Goal: Transaction & Acquisition: Book appointment/travel/reservation

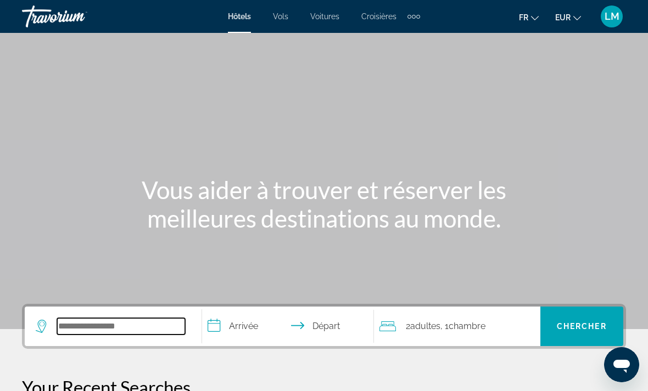
click at [136, 335] on input "Search hotel destination" at bounding box center [121, 326] width 128 height 16
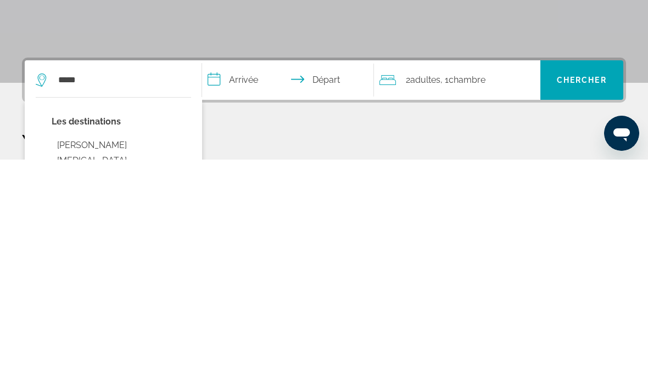
type input "**********"
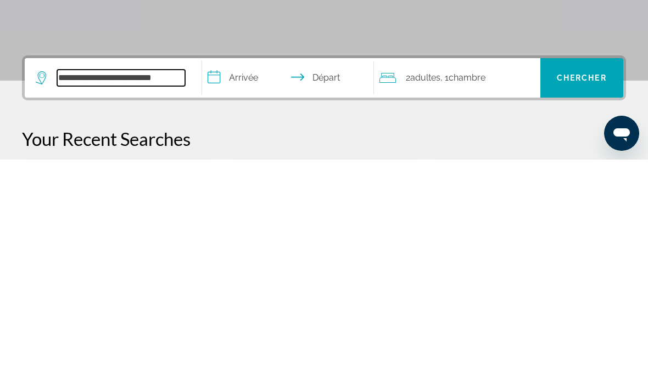
scroll to position [37, 0]
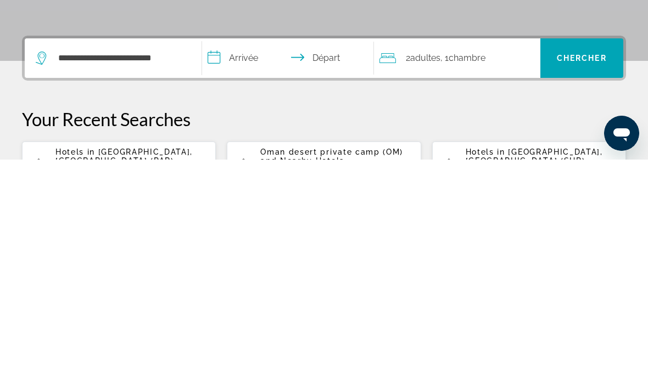
click at [248, 270] on input "**********" at bounding box center [290, 291] width 176 height 43
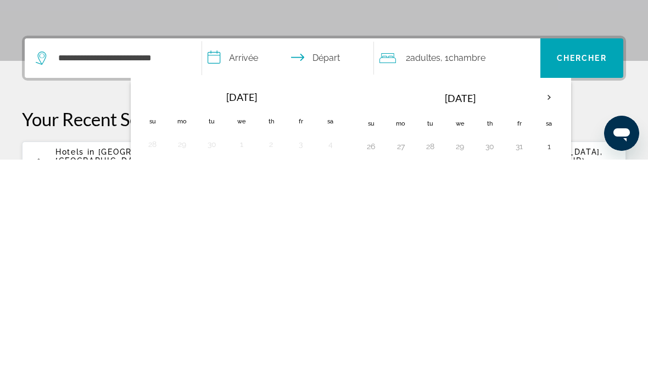
scroll to position [268, 0]
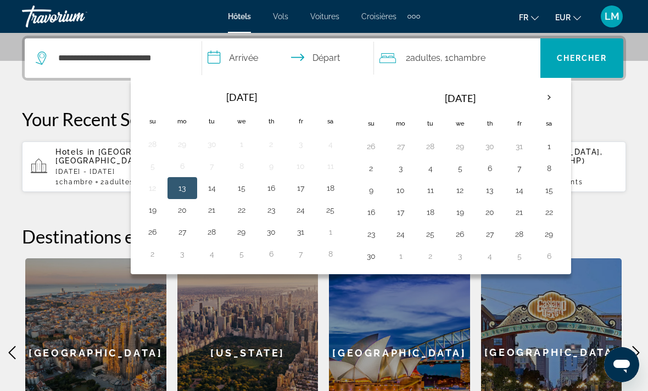
click at [541, 103] on th "Next month" at bounding box center [549, 98] width 30 height 24
click at [549, 97] on th "Next month" at bounding box center [549, 98] width 30 height 24
click at [554, 96] on th "Next month" at bounding box center [549, 98] width 30 height 24
click at [548, 235] on button "28" at bounding box center [549, 234] width 18 height 15
click at [548, 257] on button "7" at bounding box center [549, 256] width 18 height 15
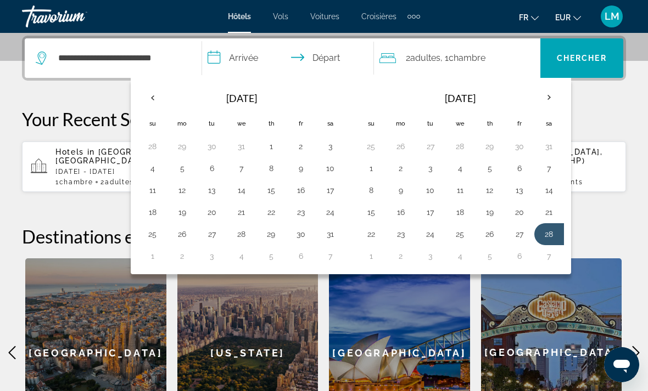
type input "**********"
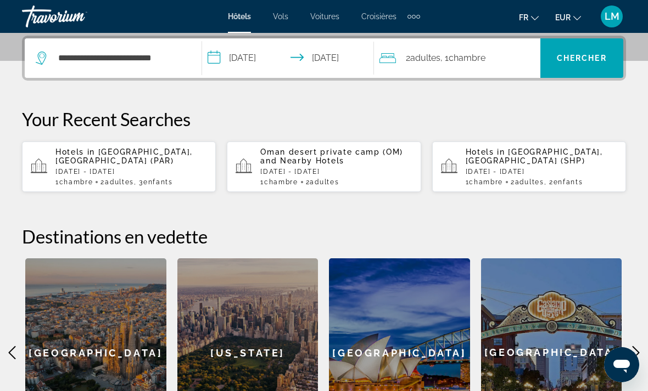
click at [583, 60] on span "Chercher" at bounding box center [581, 58] width 50 height 9
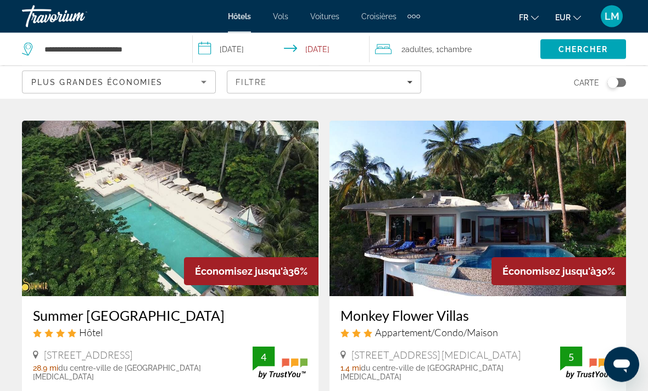
scroll to position [431, 0]
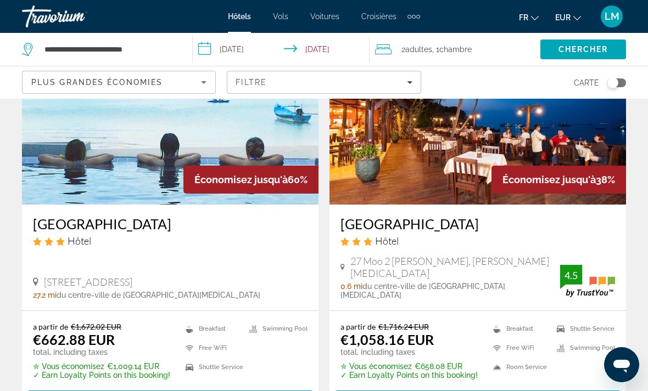
click at [402, 80] on div "Filtre" at bounding box center [323, 82] width 176 height 9
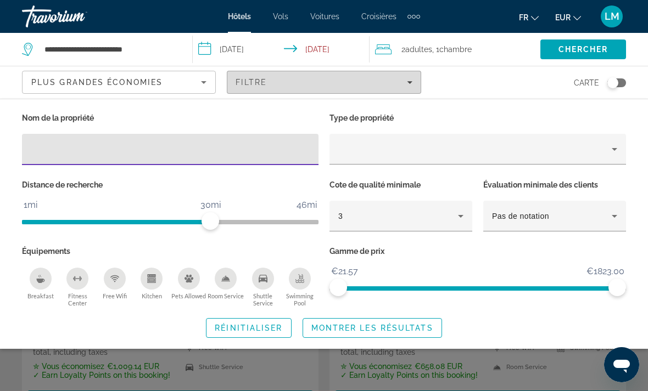
scroll to position [108, 0]
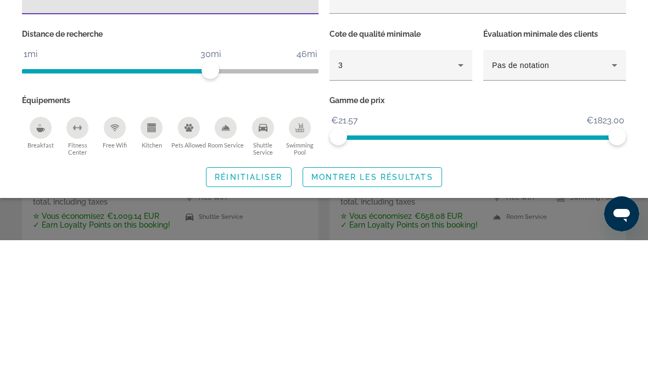
click at [366, 210] on div "3" at bounding box center [398, 216] width 120 height 13
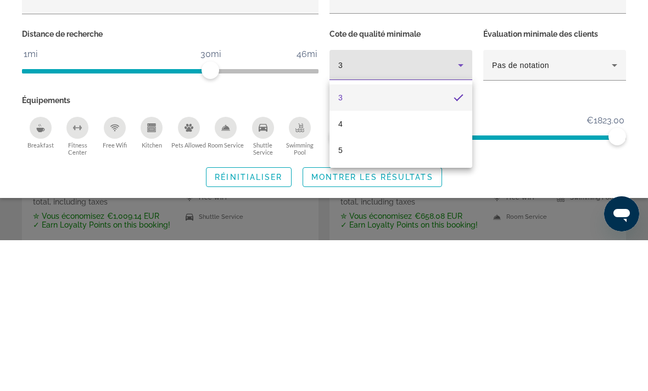
scroll to position [259, 0]
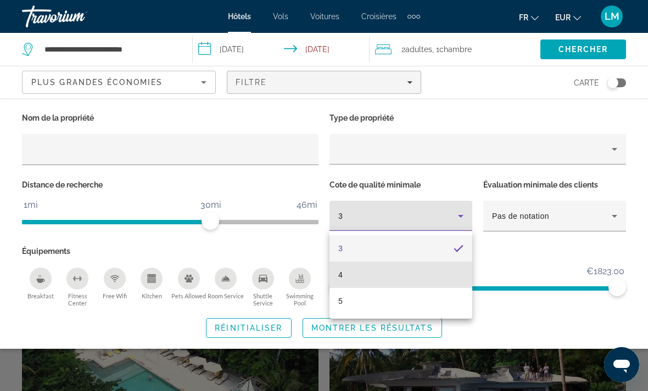
click at [373, 275] on mat-option "4" at bounding box center [400, 275] width 143 height 26
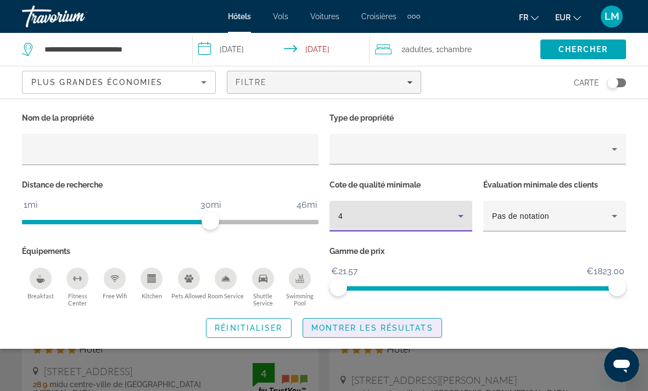
click at [381, 325] on span "Montrer les résultats" at bounding box center [372, 328] width 122 height 9
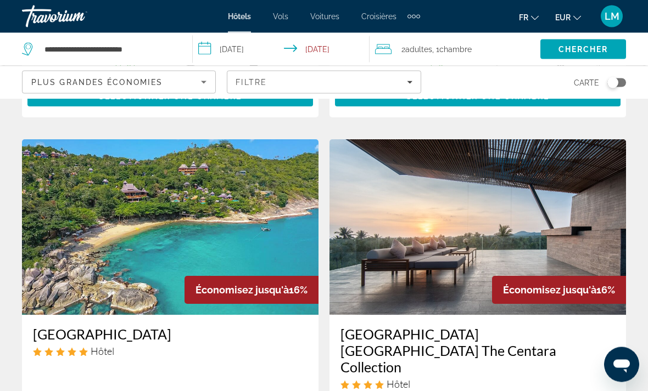
scroll to position [827, 0]
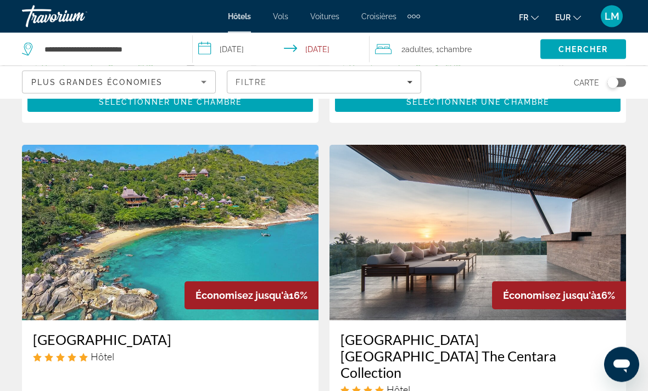
click at [412, 82] on span "Filters" at bounding box center [323, 82] width 193 height 26
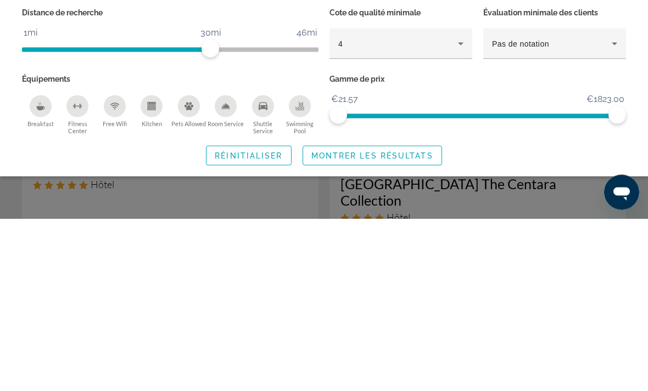
click at [47, 268] on div "Breakfast" at bounding box center [41, 279] width 22 height 22
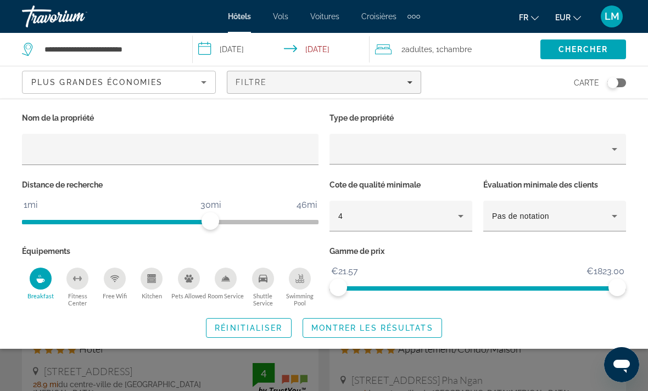
click at [302, 279] on icon "Swimming Pool" at bounding box center [299, 278] width 9 height 9
click at [358, 328] on span "Montrer les résultats" at bounding box center [372, 328] width 122 height 9
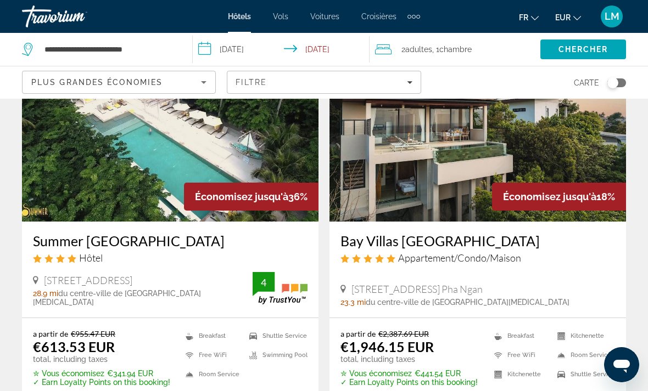
scroll to position [92, 0]
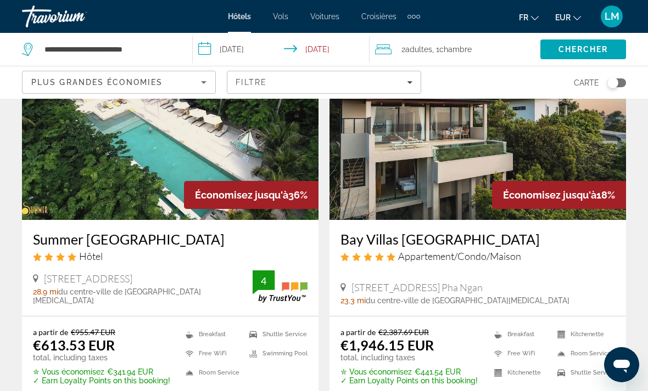
click at [403, 84] on div "Filtre" at bounding box center [323, 82] width 176 height 9
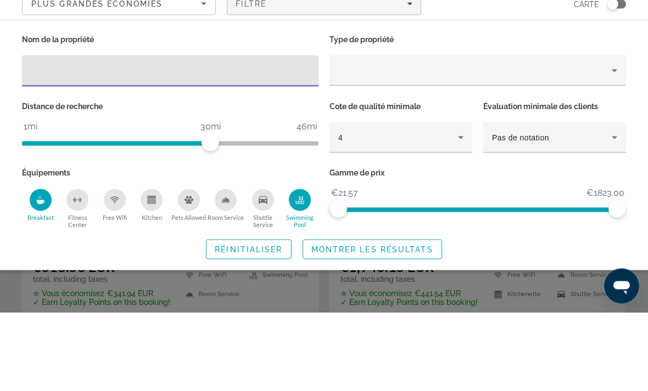
click at [421, 210] on div "4" at bounding box center [398, 216] width 120 height 13
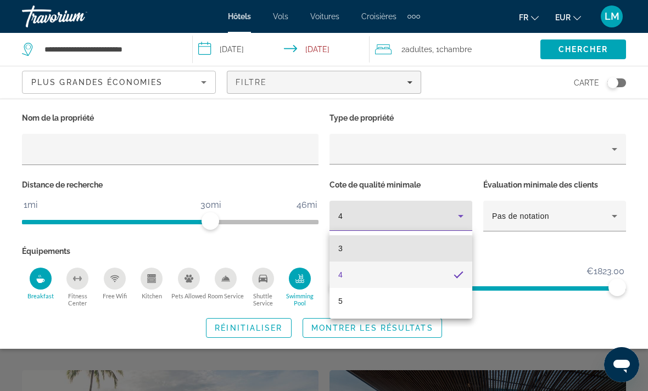
click at [377, 251] on mat-option "3" at bounding box center [400, 248] width 143 height 26
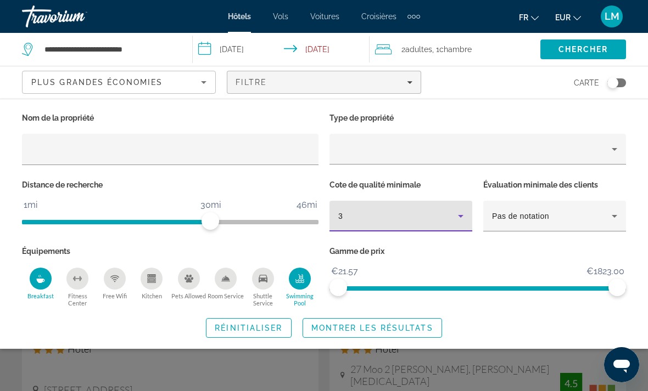
click at [395, 330] on span "Montrer les résultats" at bounding box center [372, 328] width 122 height 9
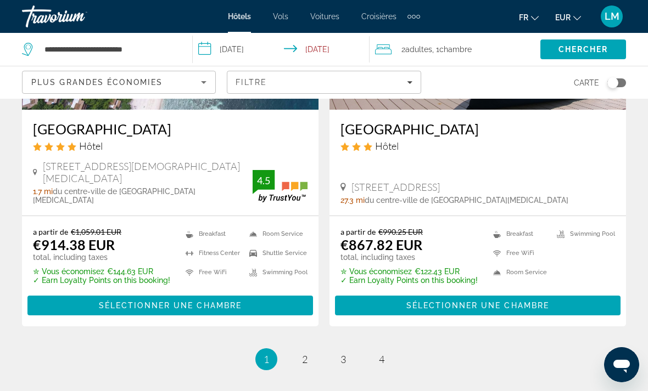
scroll to position [2353, 0]
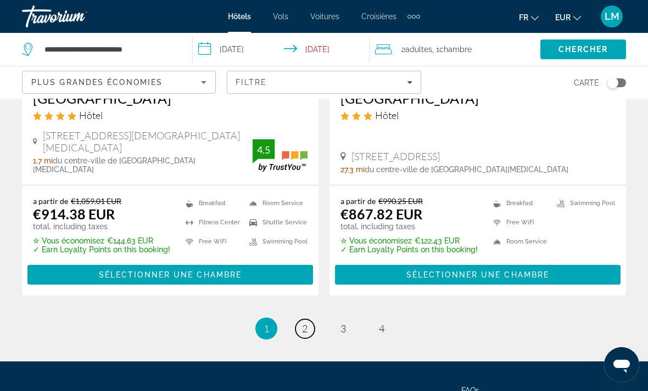
click at [303, 323] on span "2" at bounding box center [304, 329] width 5 height 12
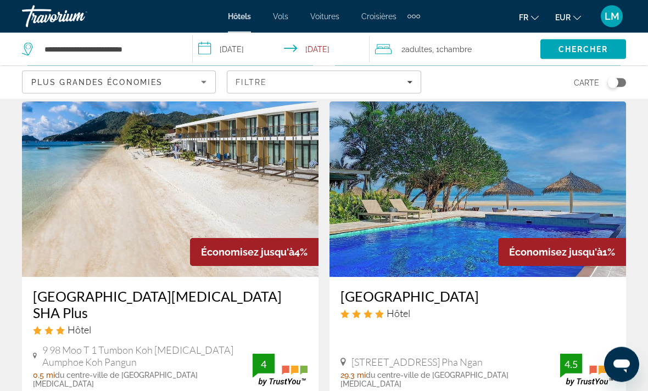
scroll to position [1283, 0]
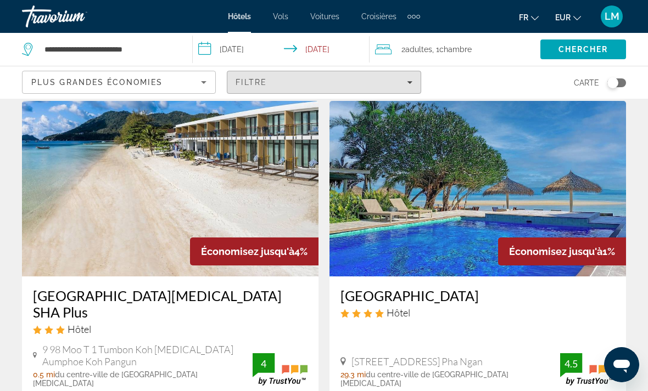
click at [348, 81] on div "Filtre" at bounding box center [323, 82] width 176 height 9
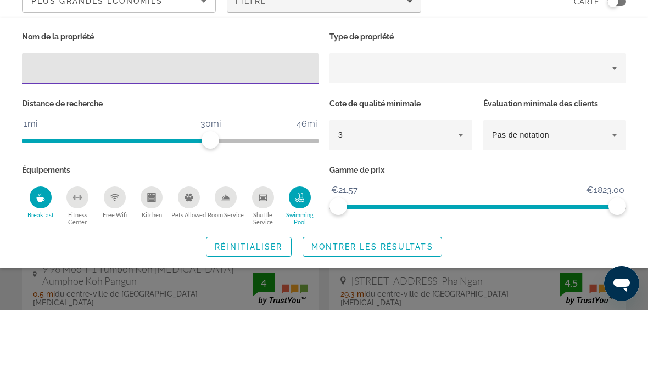
click at [471, 201] on div "3" at bounding box center [400, 216] width 143 height 31
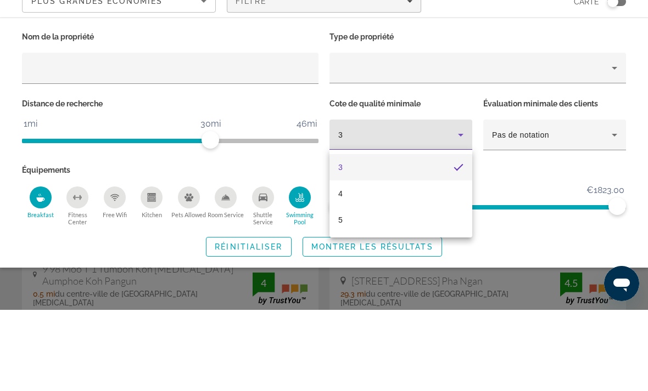
scroll to position [1364, 0]
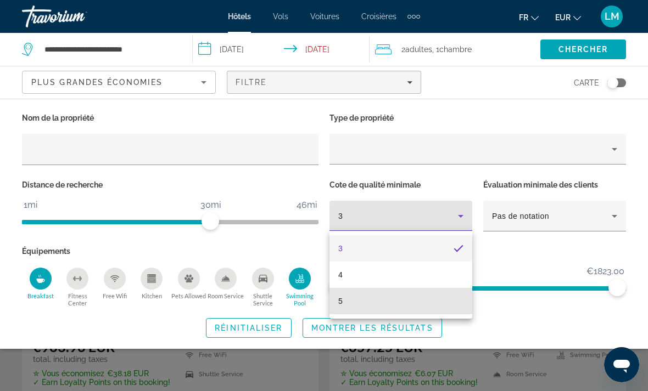
click at [408, 295] on mat-option "5" at bounding box center [400, 301] width 143 height 26
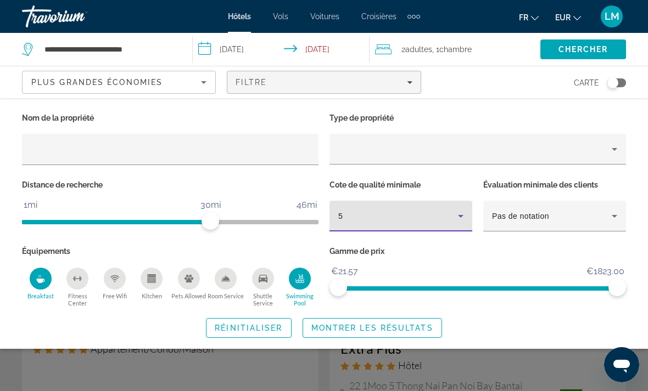
click at [402, 330] on span "Montrer les résultats" at bounding box center [372, 328] width 122 height 9
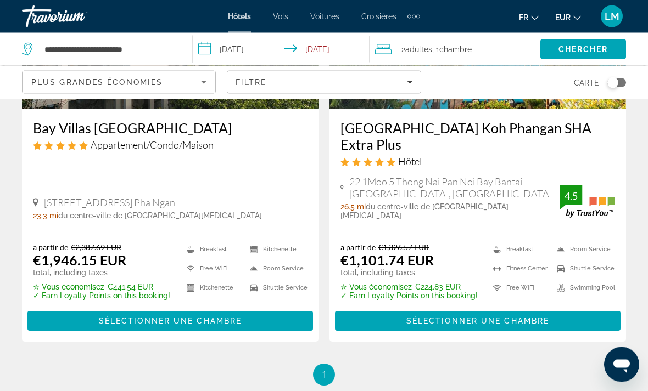
scroll to position [202, 0]
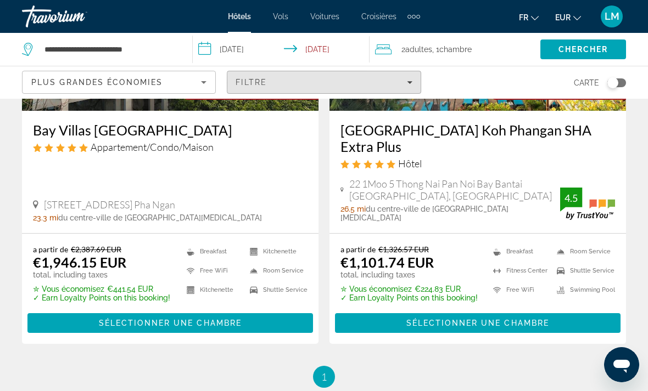
click at [392, 83] on div "Filtre" at bounding box center [323, 82] width 176 height 9
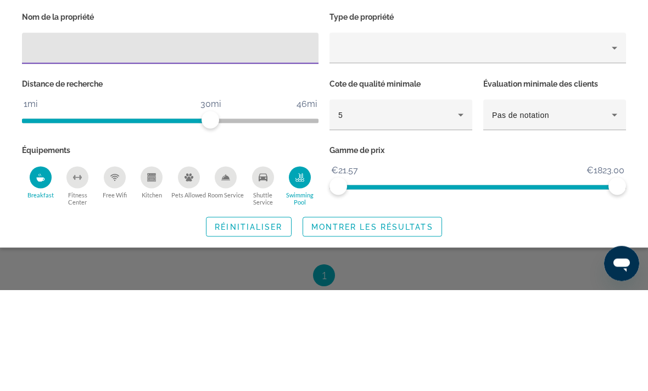
click at [38, 268] on div "Breakfast" at bounding box center [41, 279] width 22 height 22
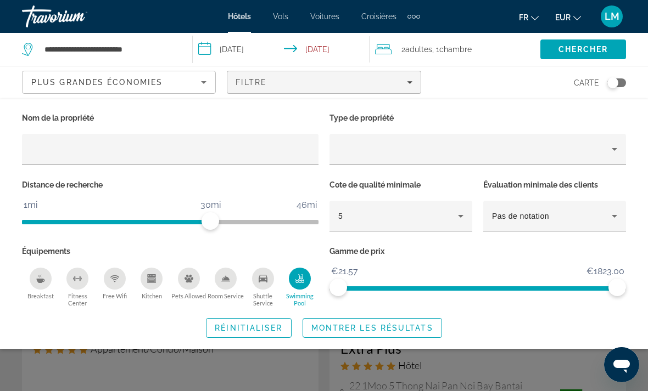
click at [407, 213] on div "5" at bounding box center [398, 216] width 120 height 13
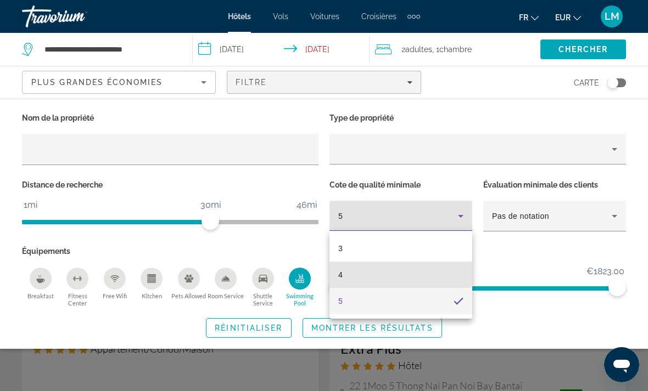
click at [393, 277] on mat-option "4" at bounding box center [400, 275] width 143 height 26
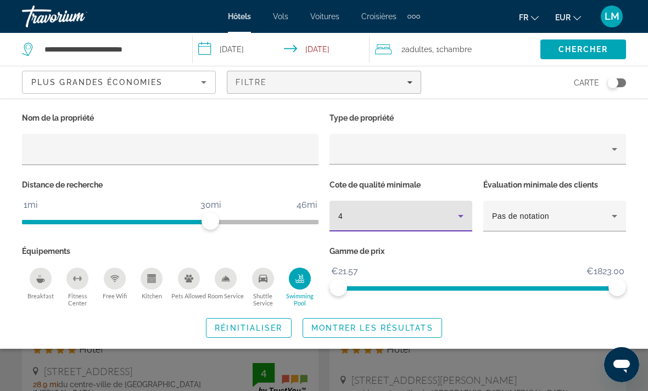
click at [385, 327] on span "Montrer les résultats" at bounding box center [372, 328] width 122 height 9
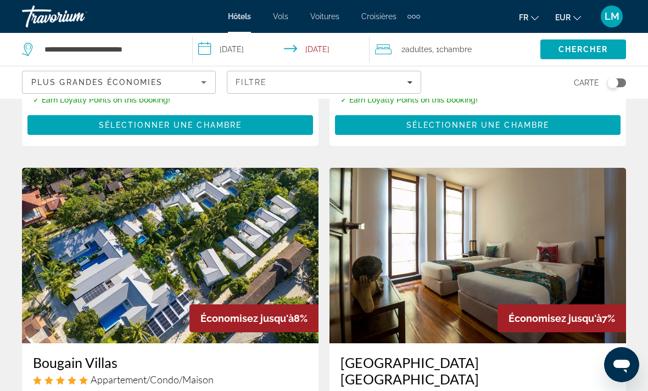
scroll to position [1660, 0]
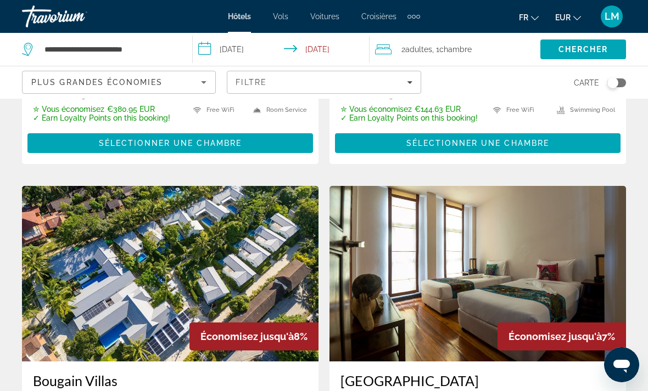
click at [407, 80] on icon "Filters" at bounding box center [409, 82] width 5 height 5
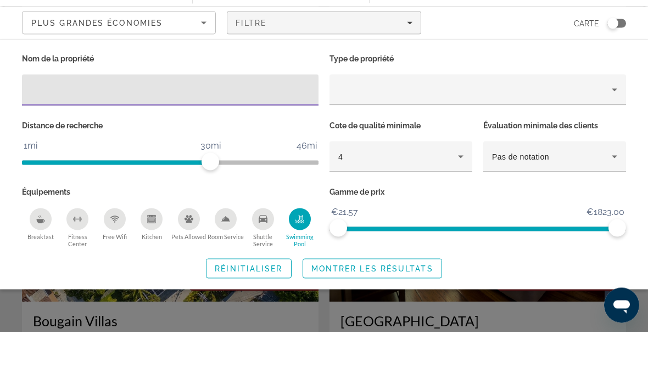
click at [412, 201] on div "4" at bounding box center [400, 216] width 125 height 31
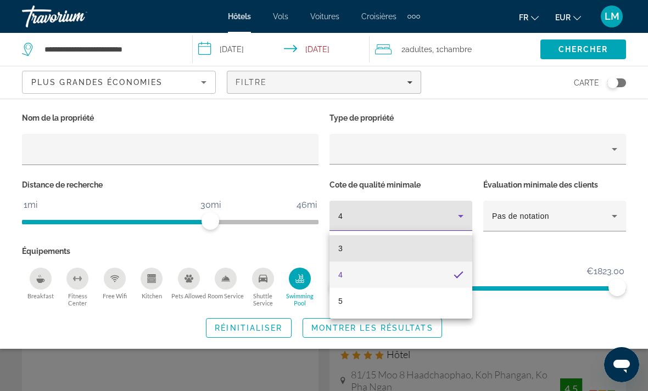
click at [375, 247] on mat-option "3" at bounding box center [400, 248] width 143 height 26
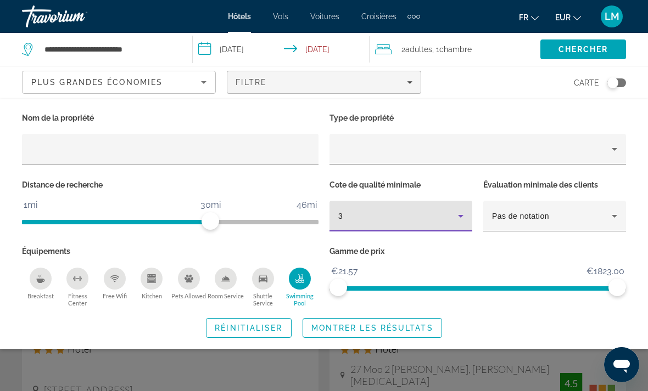
click at [297, 273] on div "Swimming Pool" at bounding box center [300, 279] width 22 height 22
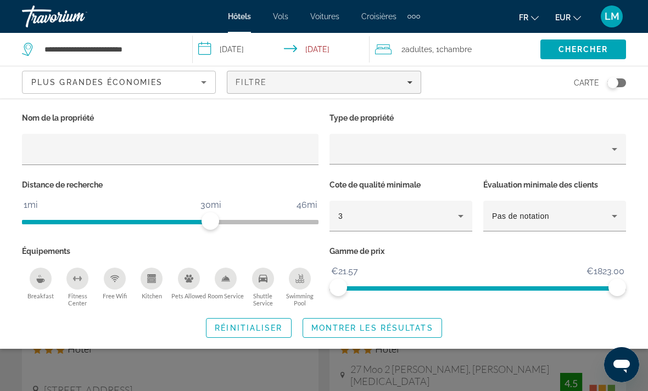
click at [345, 324] on span "Montrer les résultats" at bounding box center [372, 328] width 122 height 9
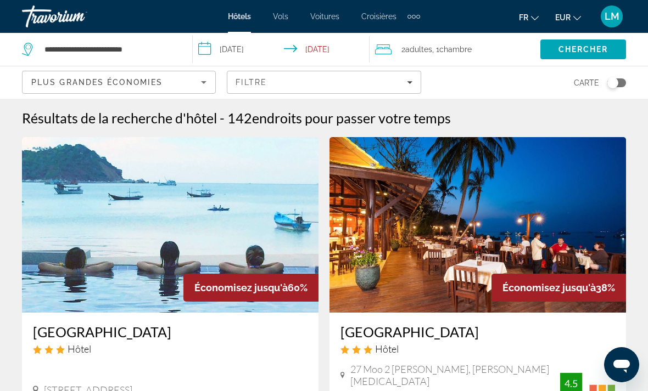
click at [605, 75] on div "Carte" at bounding box center [529, 82] width 194 height 32
click at [602, 78] on button "Toggle map" at bounding box center [612, 83] width 27 height 10
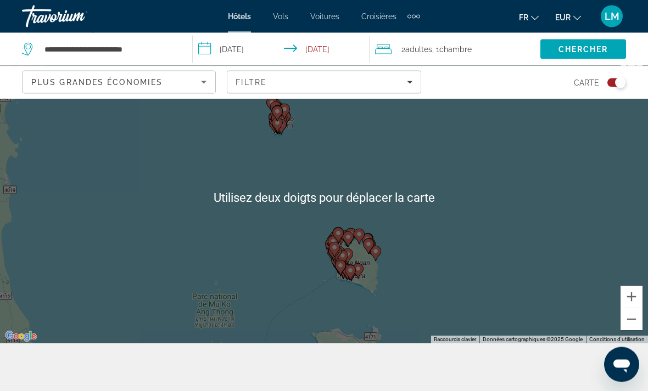
scroll to position [42, 0]
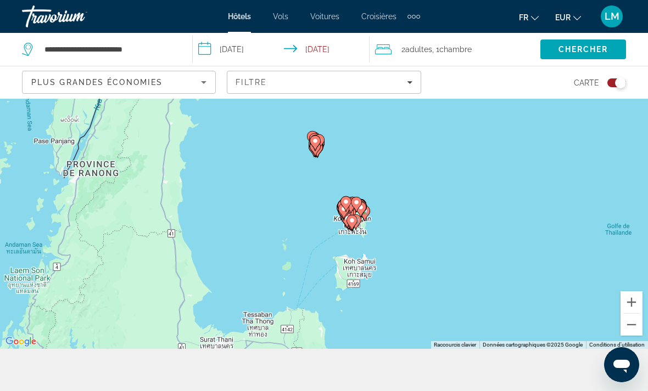
click at [617, 77] on div "Toggle map" at bounding box center [620, 82] width 11 height 11
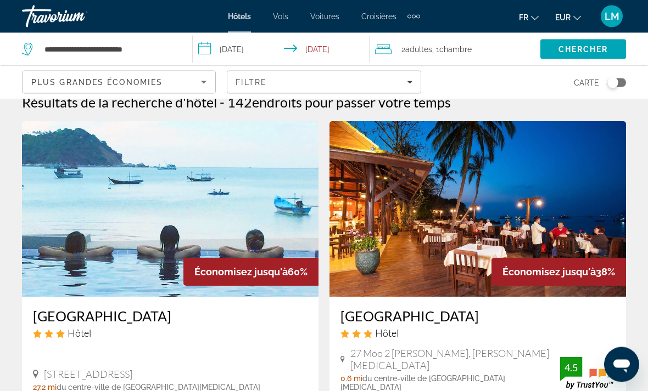
scroll to position [0, 0]
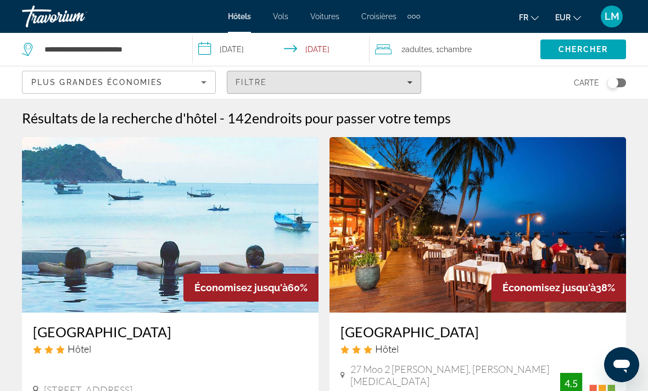
click at [406, 81] on div "Filtre" at bounding box center [323, 82] width 176 height 9
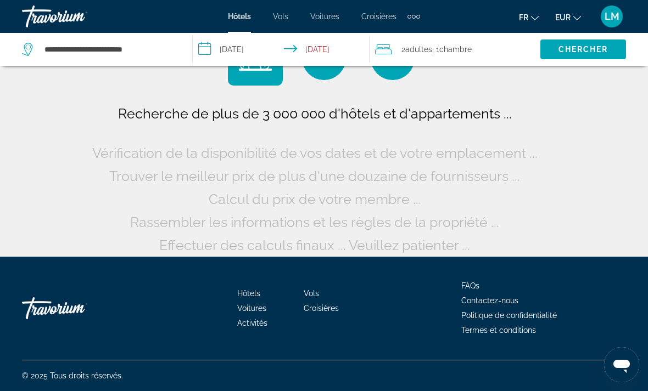
scroll to position [16, 0]
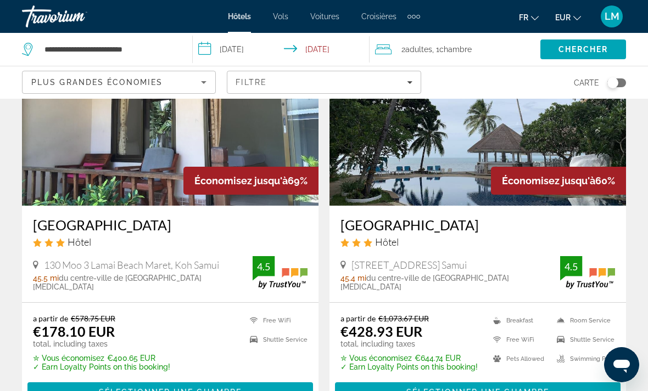
scroll to position [512, 0]
